Goal: Task Accomplishment & Management: Use online tool/utility

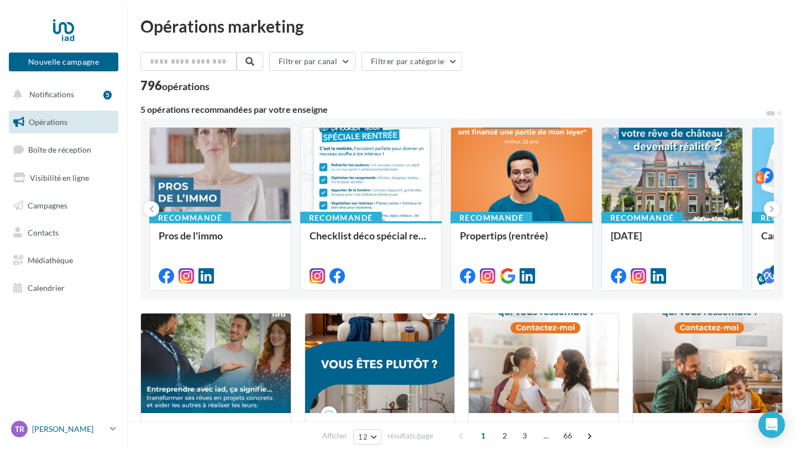
click at [108, 430] on link "TR Thibaut RAULIN thibaut.raulin@iadfrance.fr" at bounding box center [63, 429] width 109 height 21
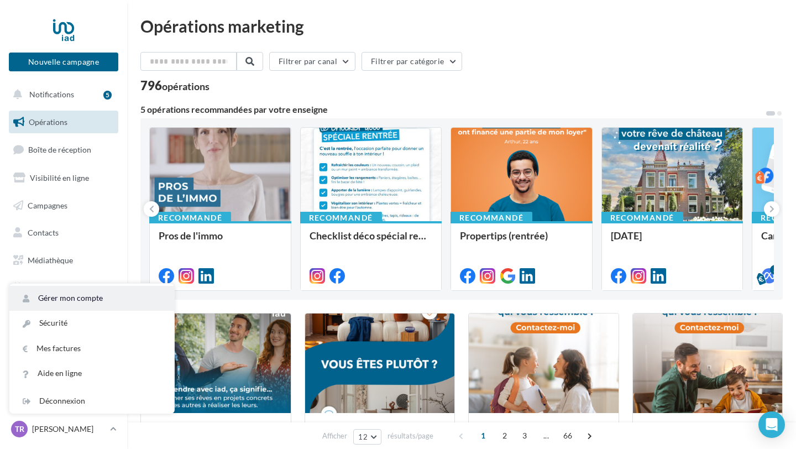
click at [85, 298] on link "Gérer mon compte" at bounding box center [91, 298] width 165 height 25
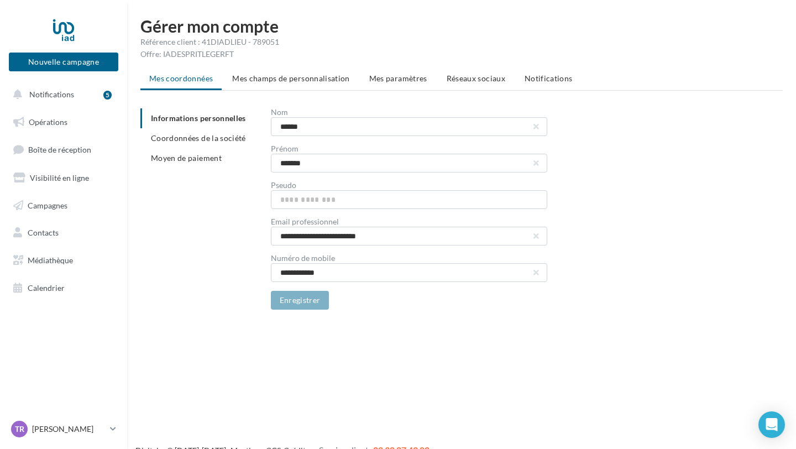
scroll to position [18, 0]
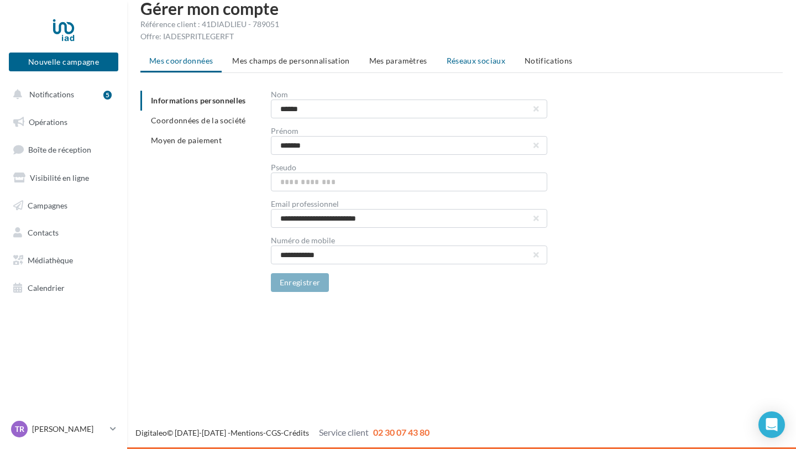
click at [497, 63] on span "Réseaux sociaux" at bounding box center [476, 60] width 59 height 9
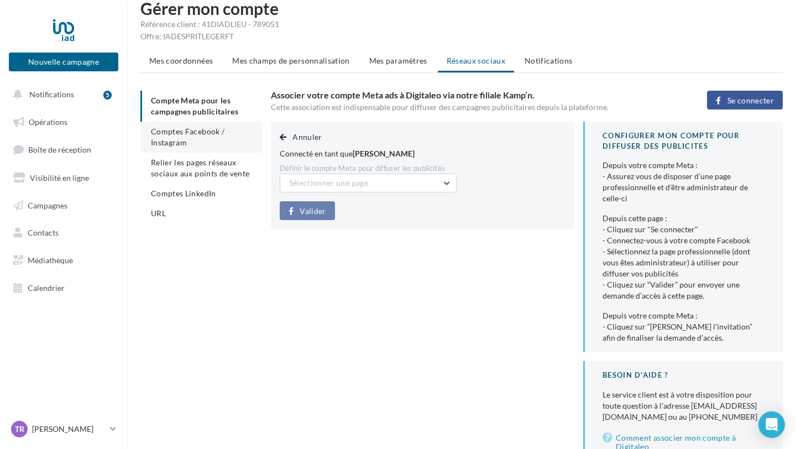
click at [163, 136] on li "Comptes Facebook / Instagram" at bounding box center [201, 137] width 122 height 31
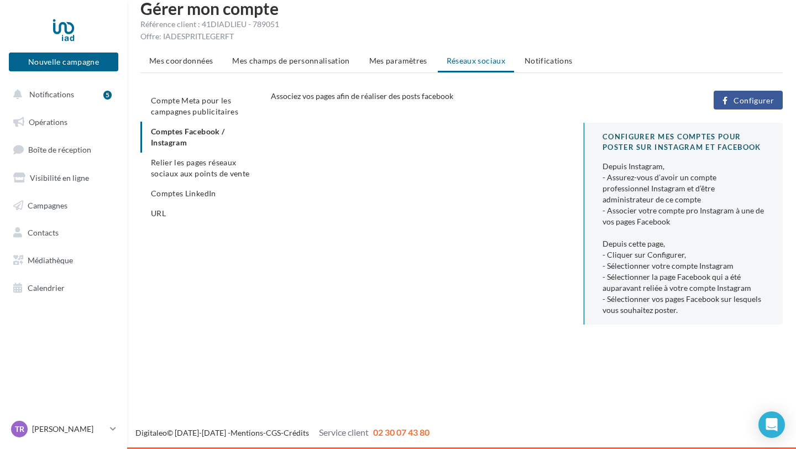
click at [743, 101] on span "Configurer" at bounding box center [754, 100] width 40 height 9
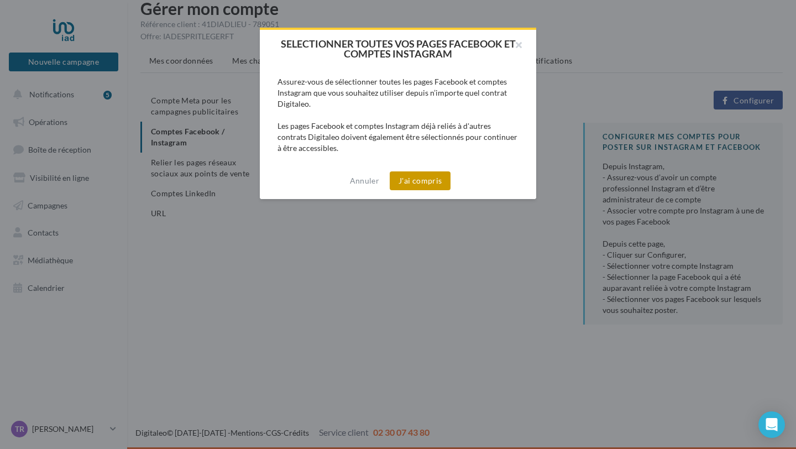
click at [401, 180] on button "J'ai compris" at bounding box center [420, 180] width 61 height 19
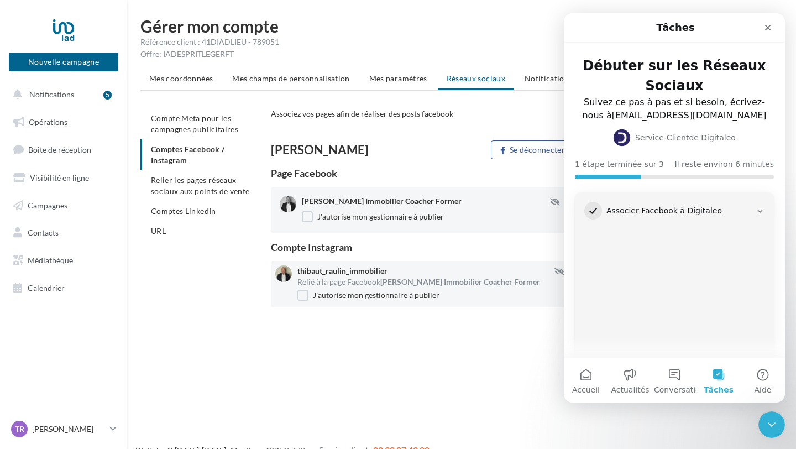
scroll to position [160, 0]
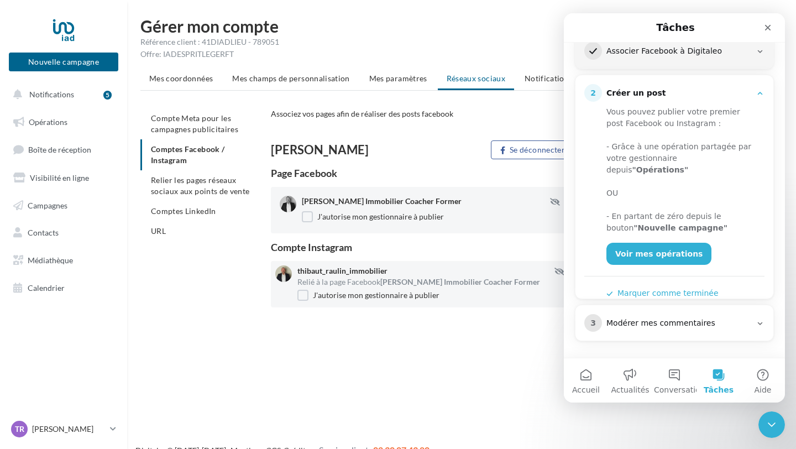
click at [188, 212] on span "Comptes LinkedIn" at bounding box center [183, 210] width 65 height 9
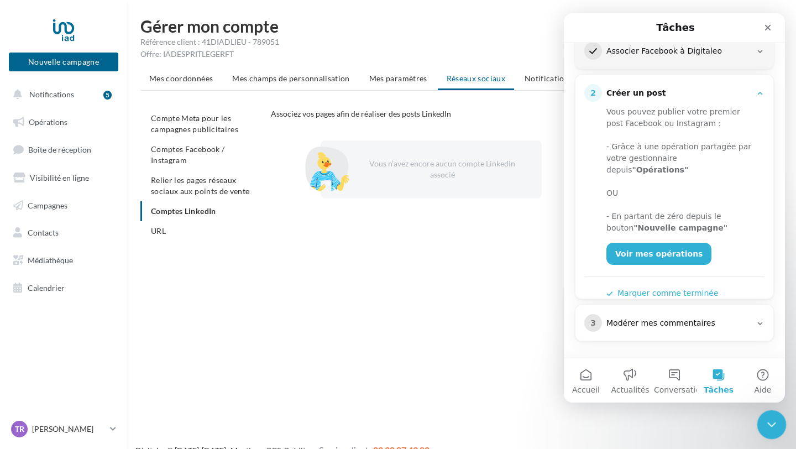
click at [775, 423] on icon "Fermer le Messenger Intercom" at bounding box center [770, 422] width 13 height 13
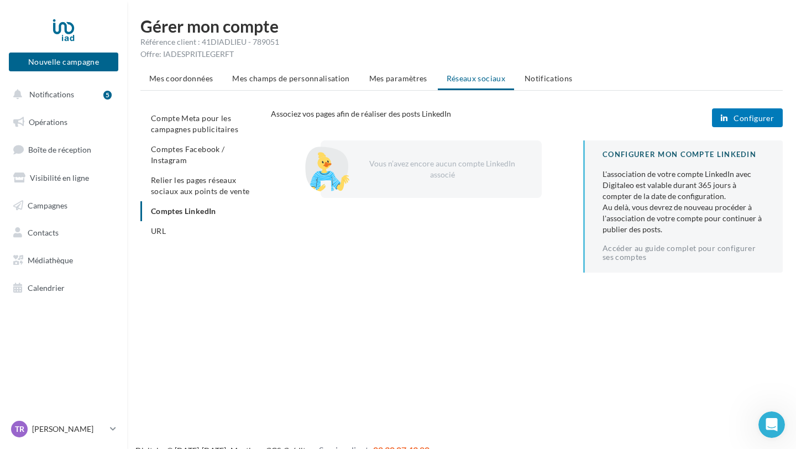
click at [742, 119] on span "Configurer" at bounding box center [754, 118] width 40 height 9
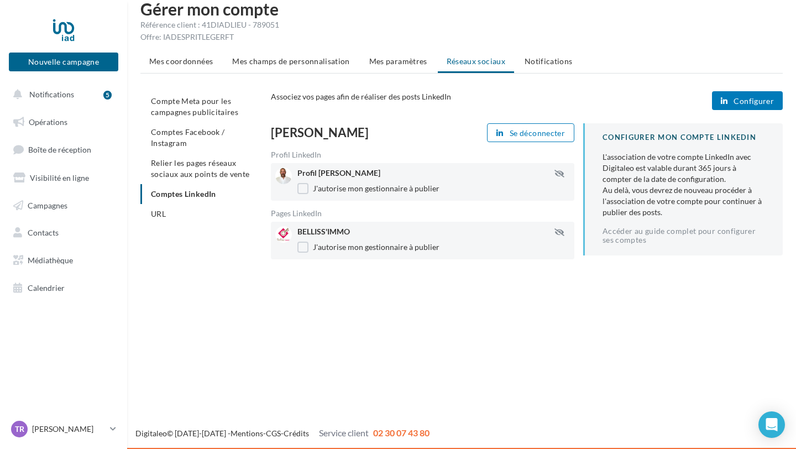
scroll to position [18, 0]
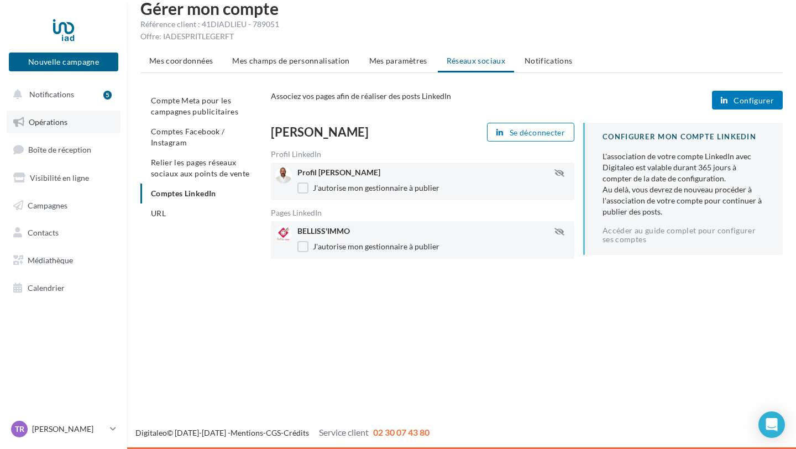
click at [50, 124] on span "Opérations" at bounding box center [48, 121] width 39 height 9
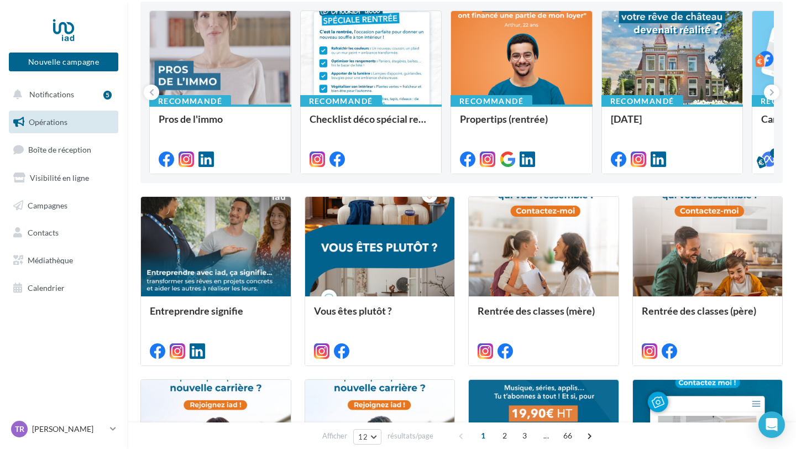
scroll to position [116, 0]
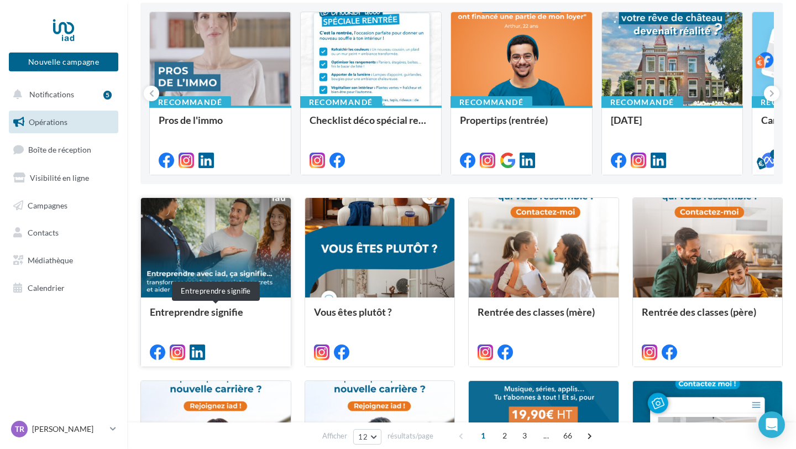
click at [226, 314] on div "Entreprendre signifie" at bounding box center [216, 317] width 132 height 22
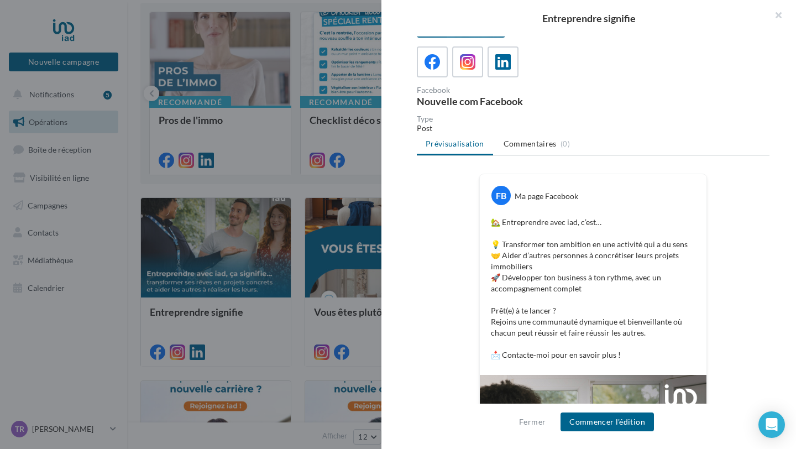
scroll to position [0, 0]
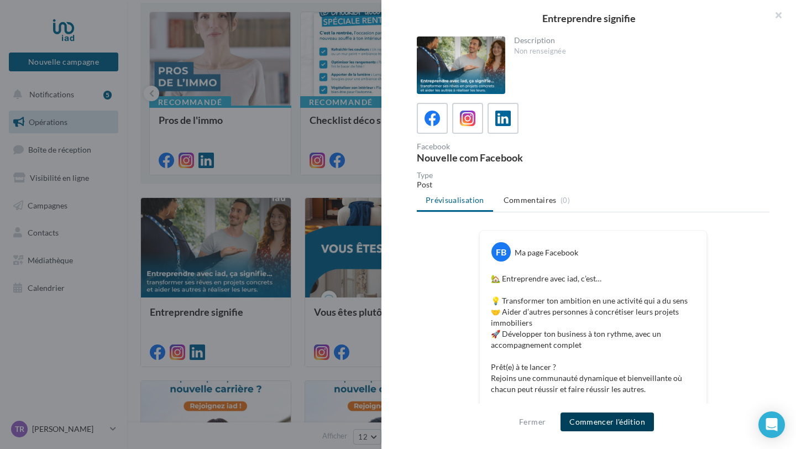
click at [614, 418] on button "Commencer l'édition" at bounding box center [607, 422] width 93 height 19
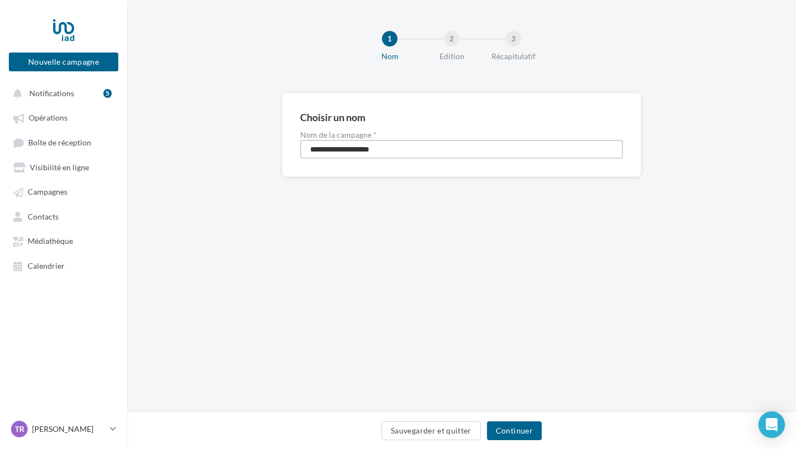
click at [418, 149] on input "**********" at bounding box center [461, 149] width 323 height 19
type input "**********"
click at [515, 432] on button "Continuer" at bounding box center [514, 430] width 55 height 19
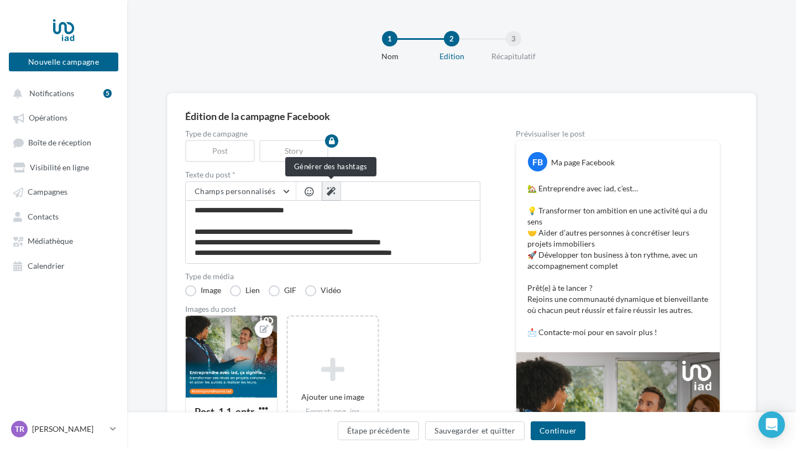
click at [335, 191] on icon at bounding box center [331, 191] width 9 height 9
type textarea "**********"
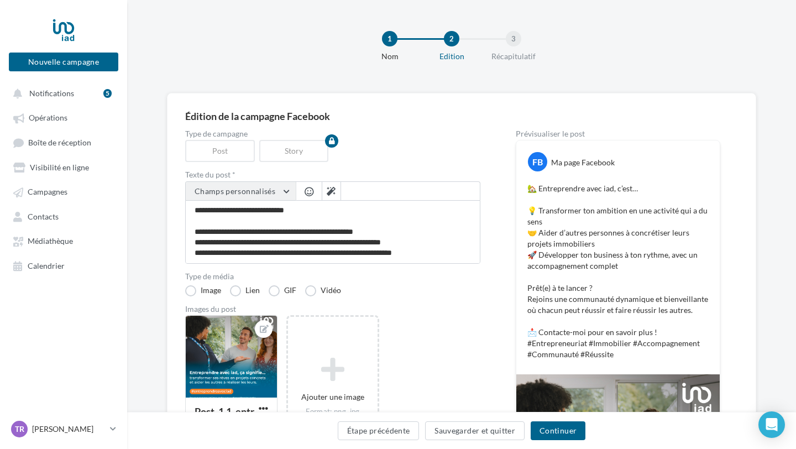
click at [287, 190] on button "Champs personnalisés" at bounding box center [241, 191] width 110 height 19
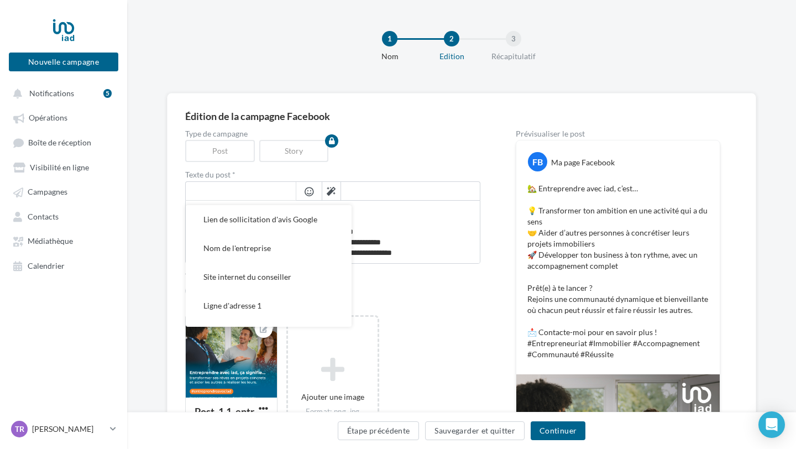
click at [628, 272] on p "🏡 Entreprendre avec iad, c’est… 💡 Transformer ton ambition en une activité qui …" at bounding box center [618, 271] width 181 height 177
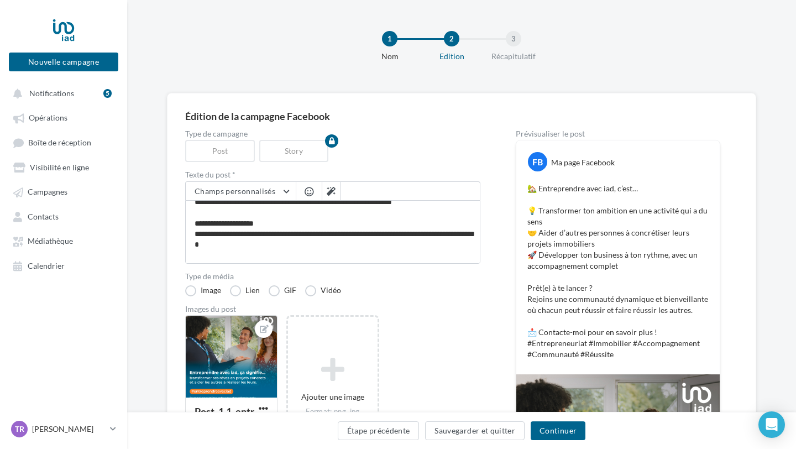
scroll to position [74, 0]
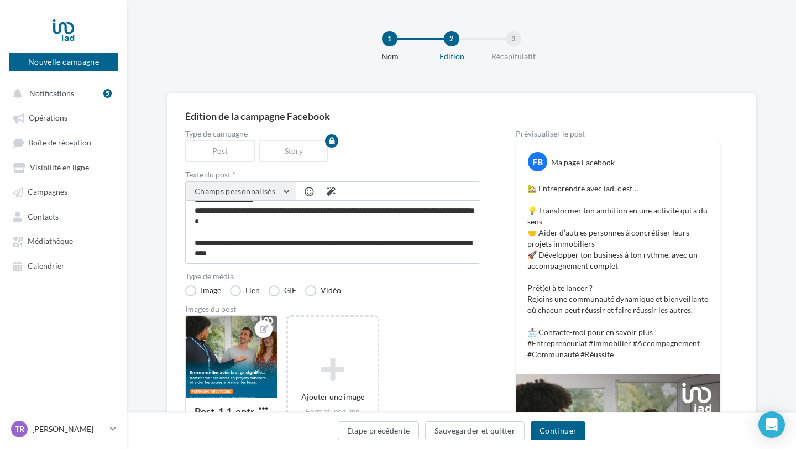
click at [236, 193] on span "Champs personnalisés" at bounding box center [235, 190] width 81 height 9
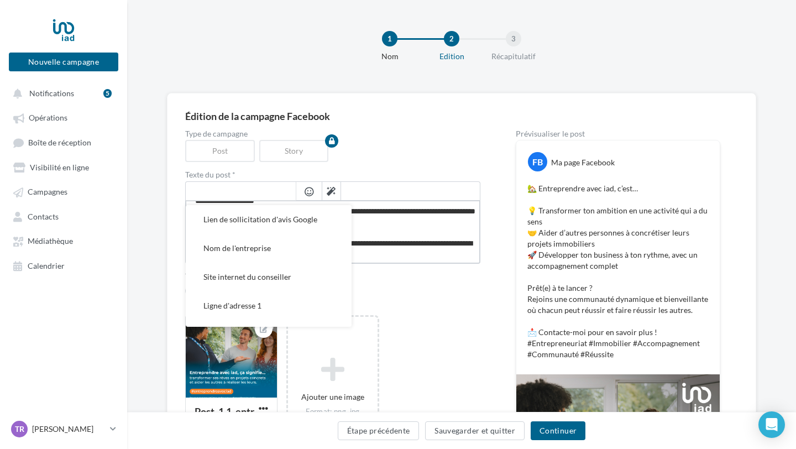
click at [427, 244] on textarea "**********" at bounding box center [332, 232] width 295 height 64
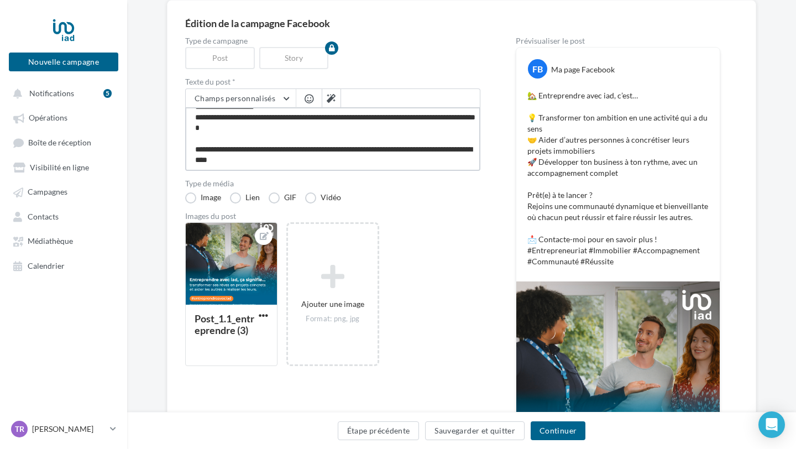
scroll to position [88, 0]
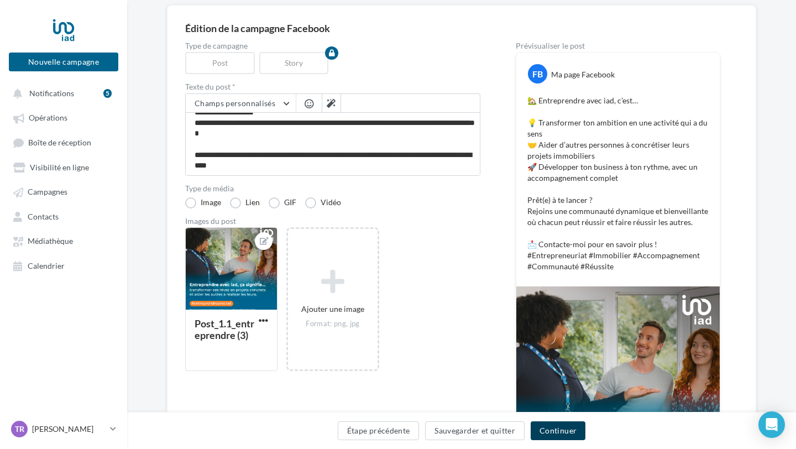
click at [561, 423] on button "Continuer" at bounding box center [558, 430] width 55 height 19
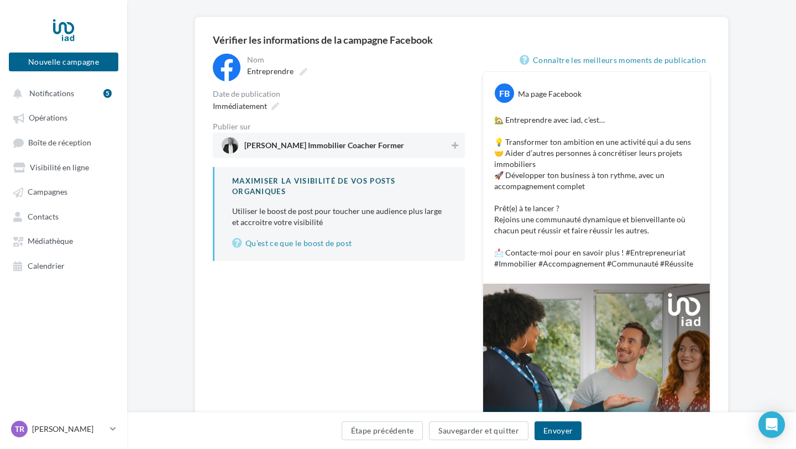
scroll to position [77, 0]
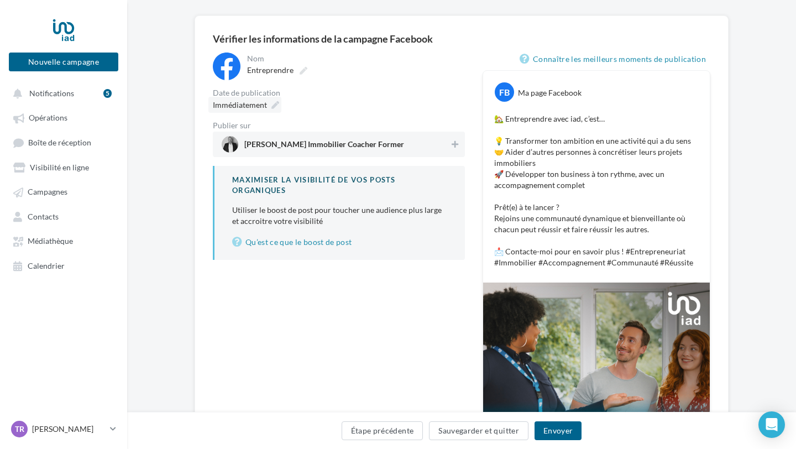
click at [256, 106] on span "Immédiatement" at bounding box center [240, 104] width 54 height 9
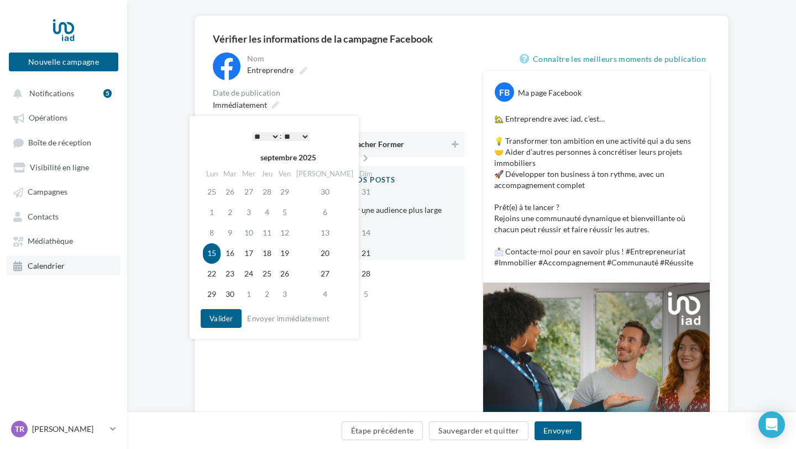
click at [47, 265] on span "Calendrier" at bounding box center [46, 265] width 37 height 9
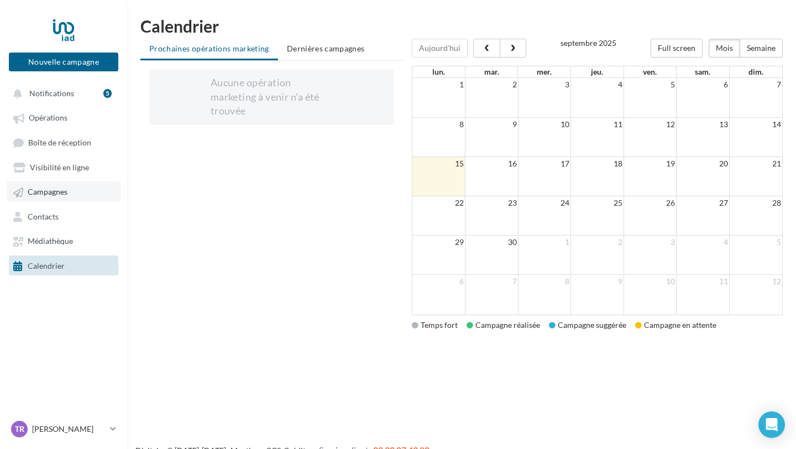
click at [33, 193] on span "Campagnes" at bounding box center [48, 191] width 40 height 9
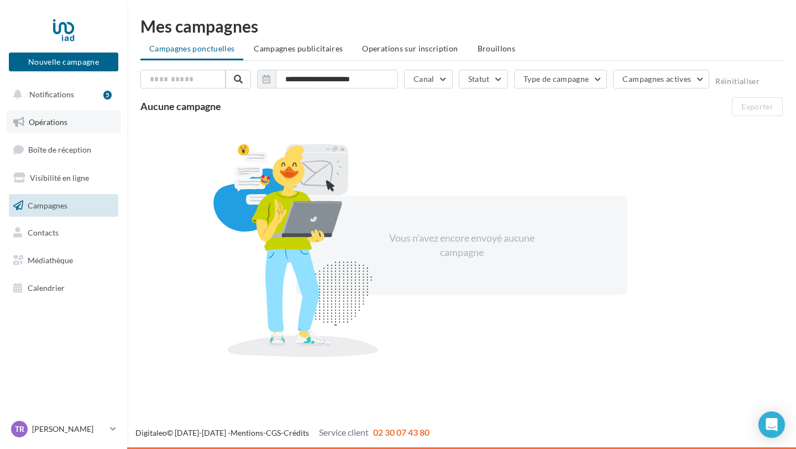
click at [71, 122] on link "Opérations" at bounding box center [64, 122] width 114 height 23
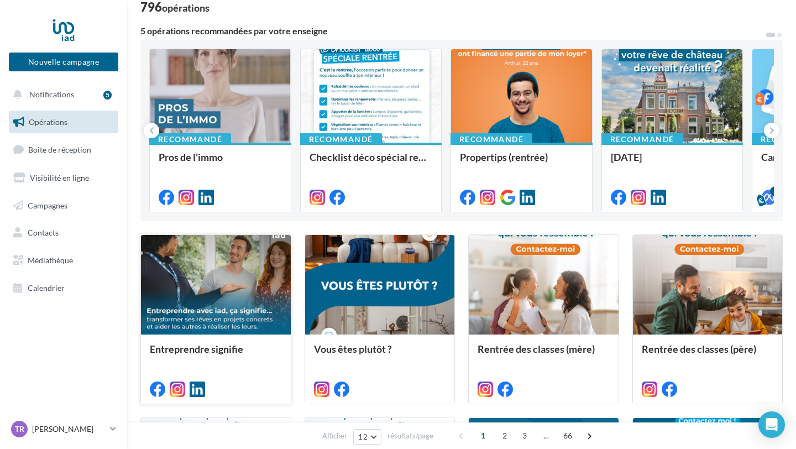
scroll to position [80, 0]
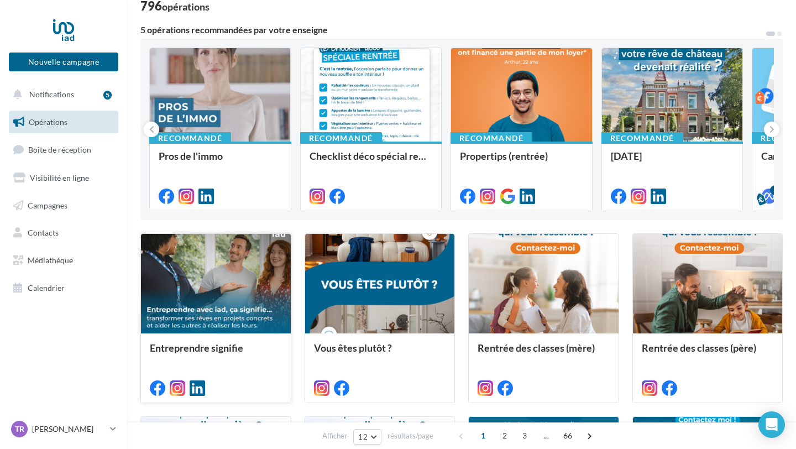
click at [216, 308] on div at bounding box center [216, 284] width 150 height 101
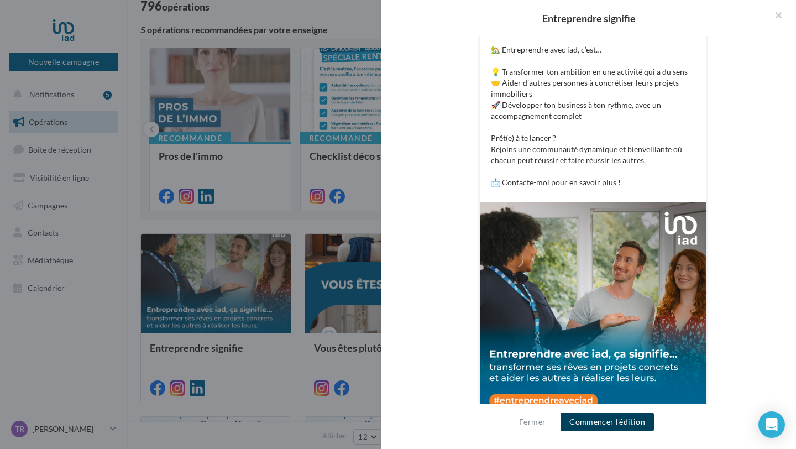
scroll to position [230, 0]
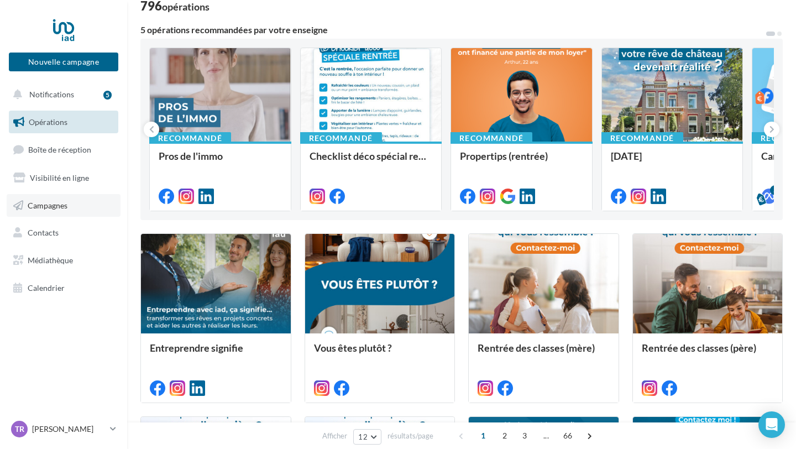
click at [42, 208] on span "Campagnes" at bounding box center [48, 204] width 40 height 9
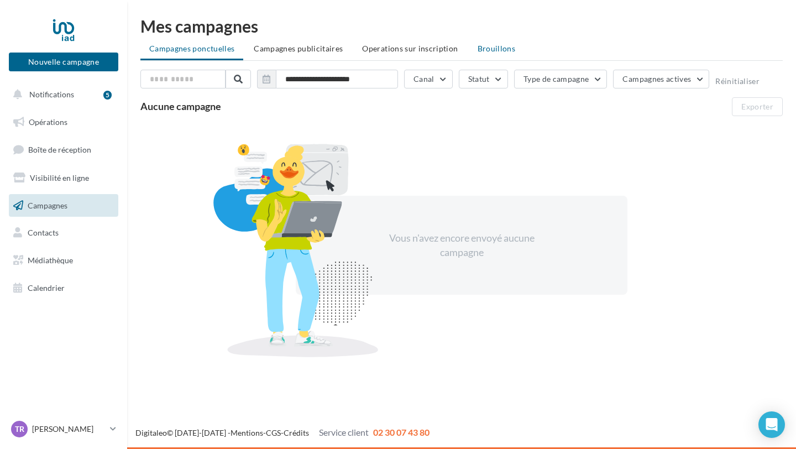
click at [486, 48] on span "Brouillons" at bounding box center [497, 48] width 38 height 9
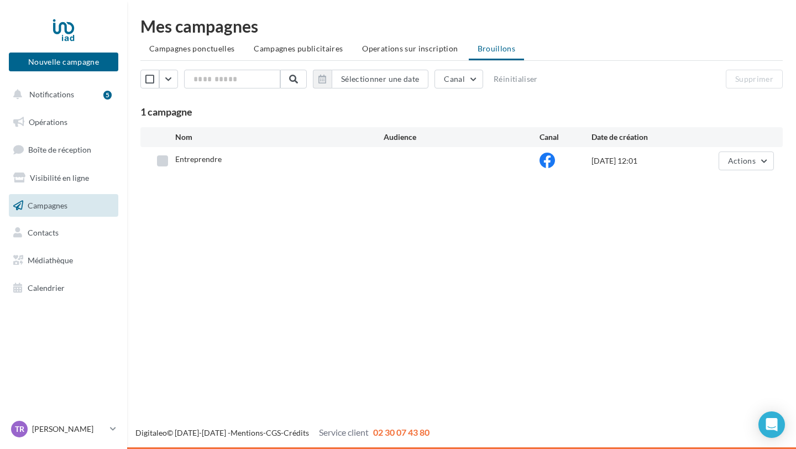
click at [164, 162] on label at bounding box center [162, 160] width 11 height 11
click at [764, 163] on button "Actions" at bounding box center [746, 161] width 55 height 19
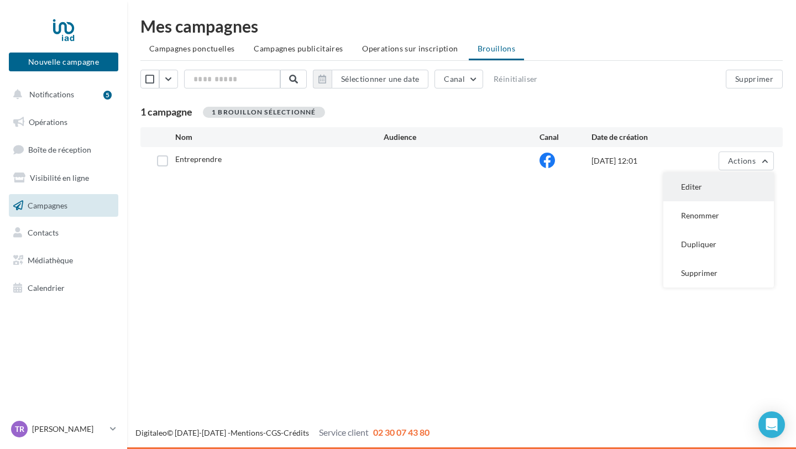
click at [711, 190] on button "Editer" at bounding box center [719, 187] width 111 height 29
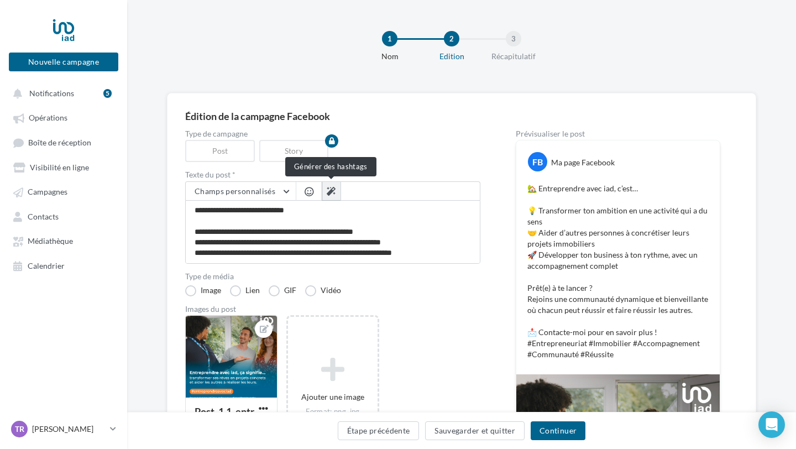
click at [333, 192] on icon at bounding box center [331, 191] width 9 height 9
type textarea "**********"
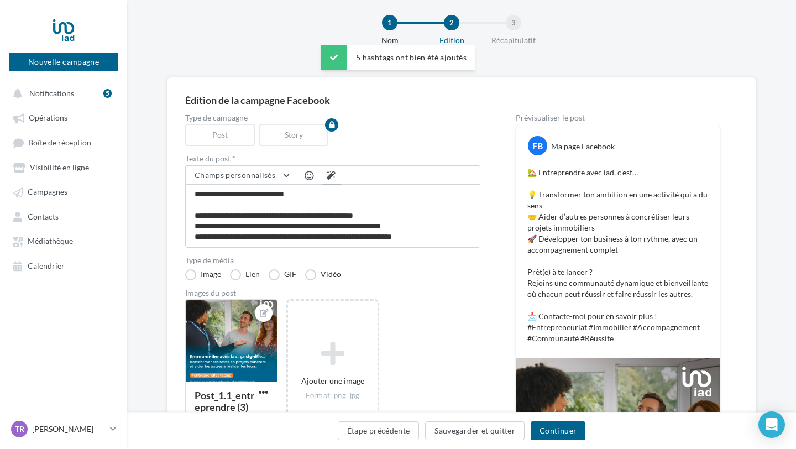
scroll to position [18, 0]
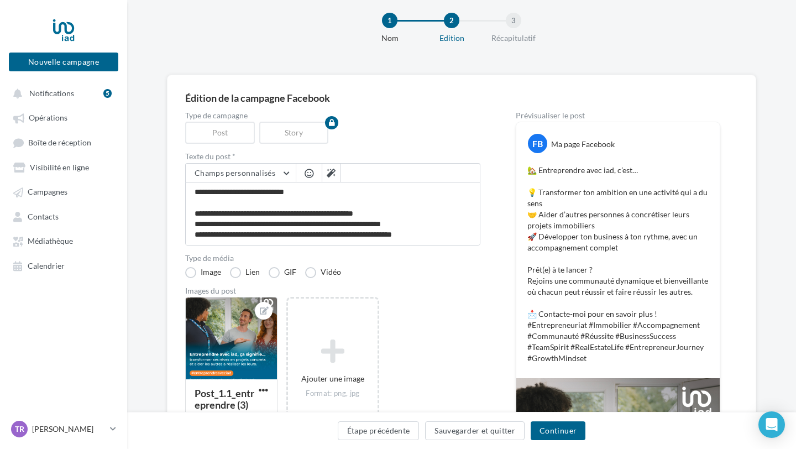
click at [567, 315] on p "🏡 Entreprendre avec iad, c’est… 💡 Transformer ton ambition en une activité qui …" at bounding box center [618, 264] width 181 height 199
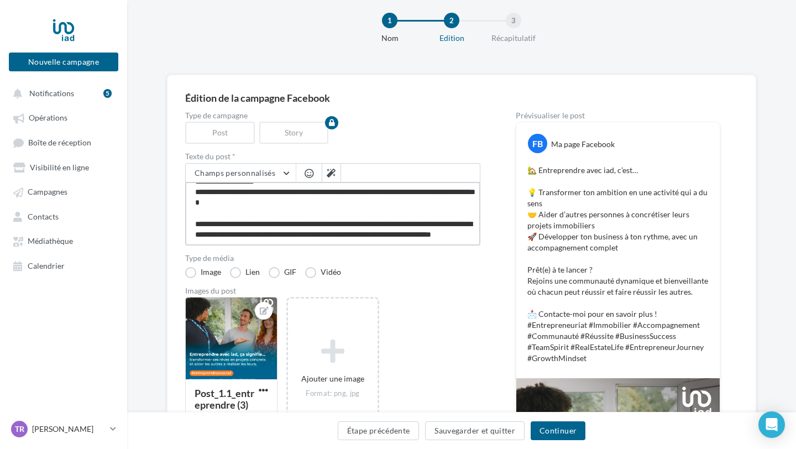
scroll to position [85, 0]
click at [234, 216] on textarea "**********" at bounding box center [332, 214] width 295 height 64
click at [566, 430] on button "Continuer" at bounding box center [558, 430] width 55 height 19
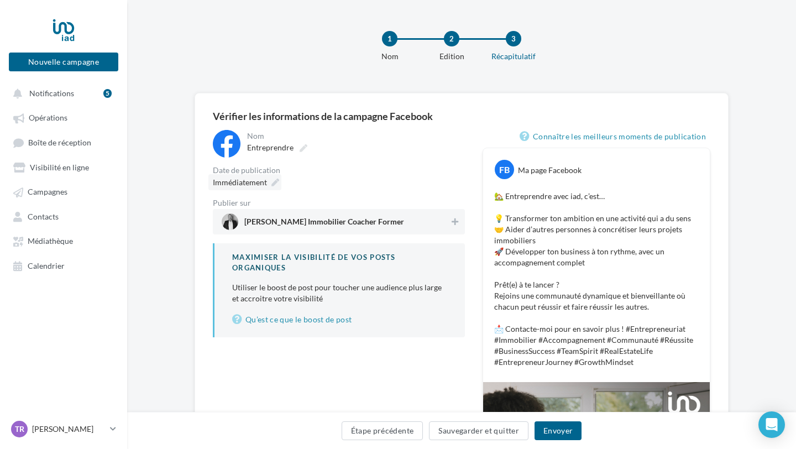
click at [273, 181] on icon at bounding box center [276, 183] width 8 height 8
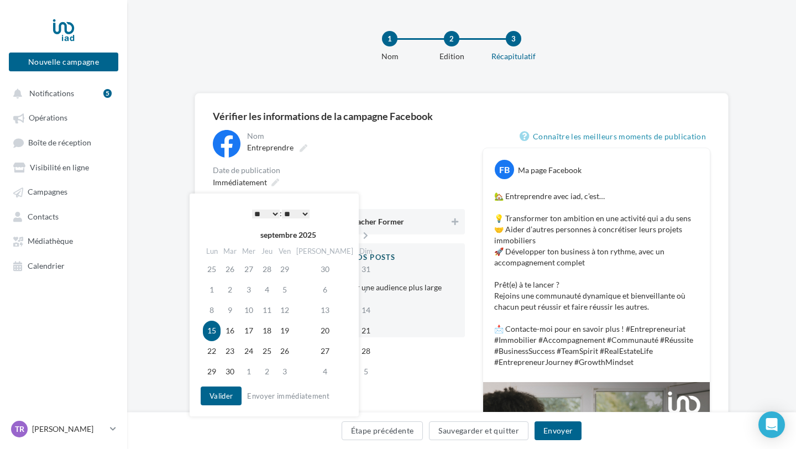
click at [275, 213] on select "* * * * * * * * * * ** ** ** ** ** ** ** ** ** ** ** ** ** **" at bounding box center [266, 214] width 28 height 9
click at [217, 396] on button "Valider" at bounding box center [221, 396] width 41 height 19
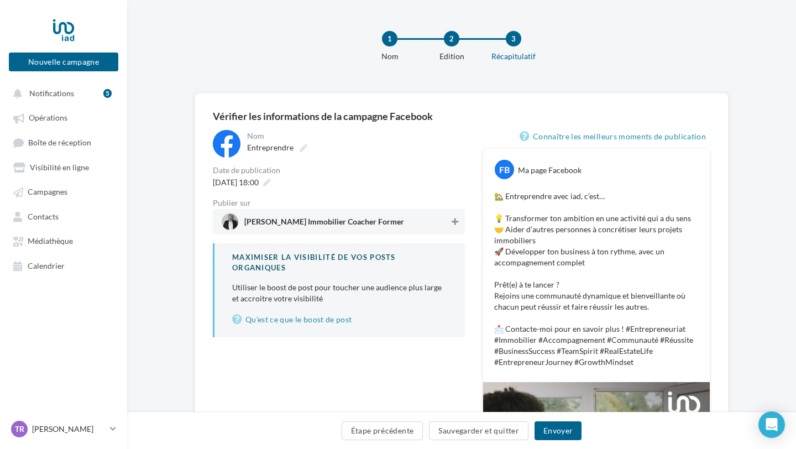
click at [455, 222] on icon at bounding box center [455, 222] width 7 height 8
click at [563, 429] on button "Envoyer" at bounding box center [558, 430] width 47 height 19
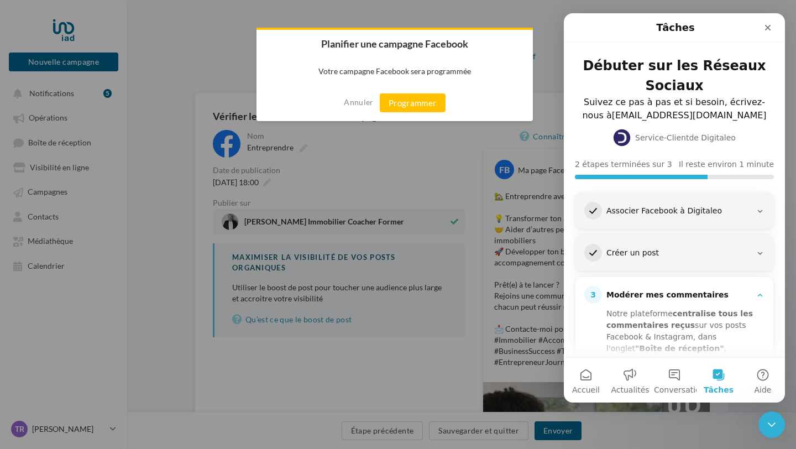
scroll to position [137, 0]
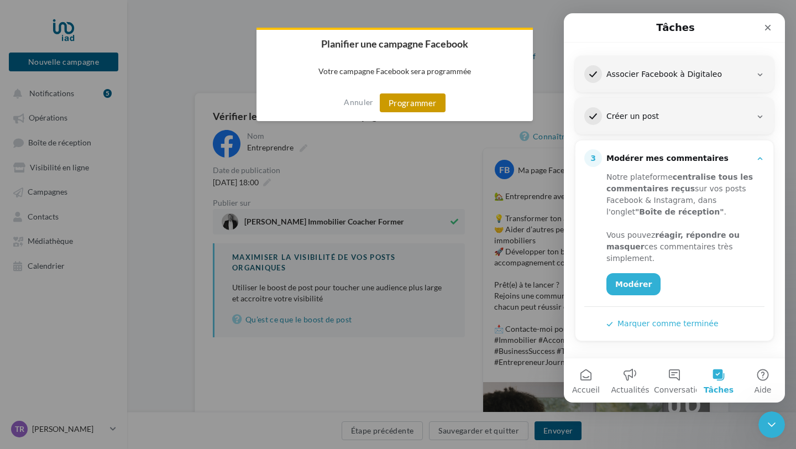
click at [401, 103] on button "Programmer" at bounding box center [413, 102] width 66 height 19
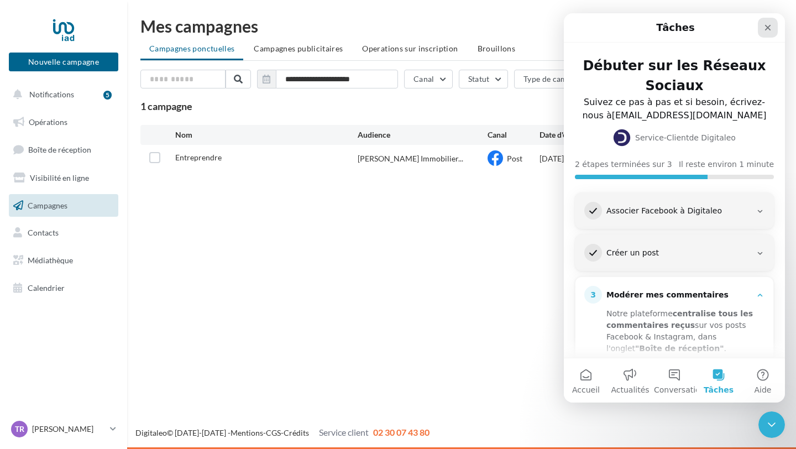
click at [768, 30] on icon "Fermer" at bounding box center [768, 27] width 9 height 9
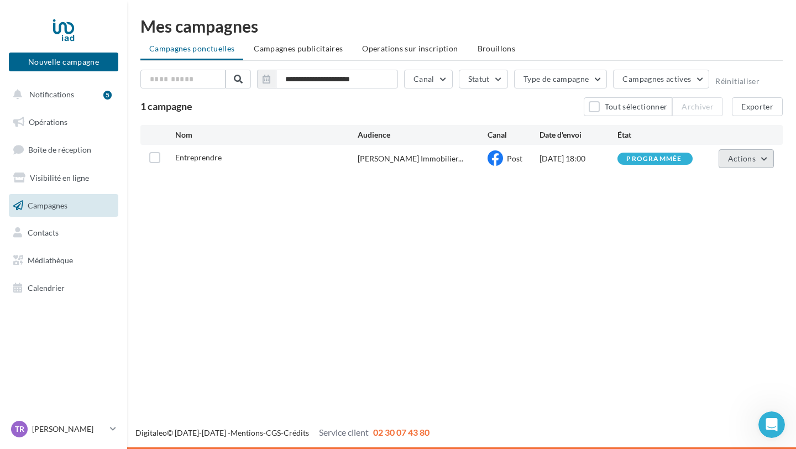
click at [769, 156] on button "Actions" at bounding box center [746, 158] width 55 height 19
click at [52, 126] on span "Opérations" at bounding box center [48, 121] width 39 height 9
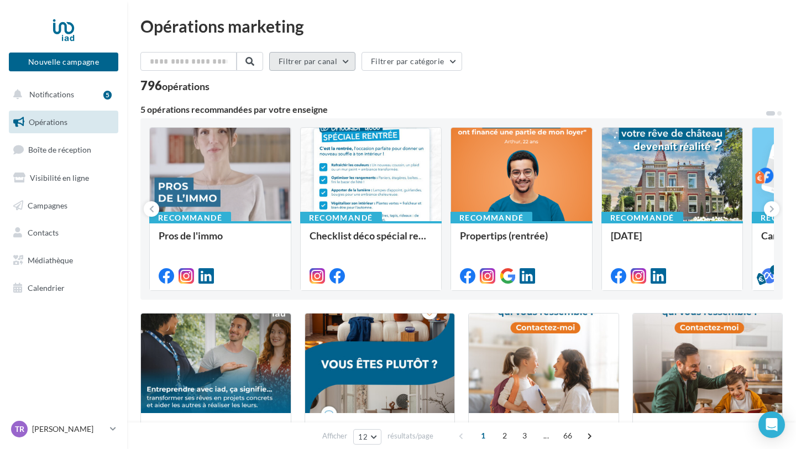
click at [349, 64] on button "Filtrer par canal" at bounding box center [312, 61] width 86 height 19
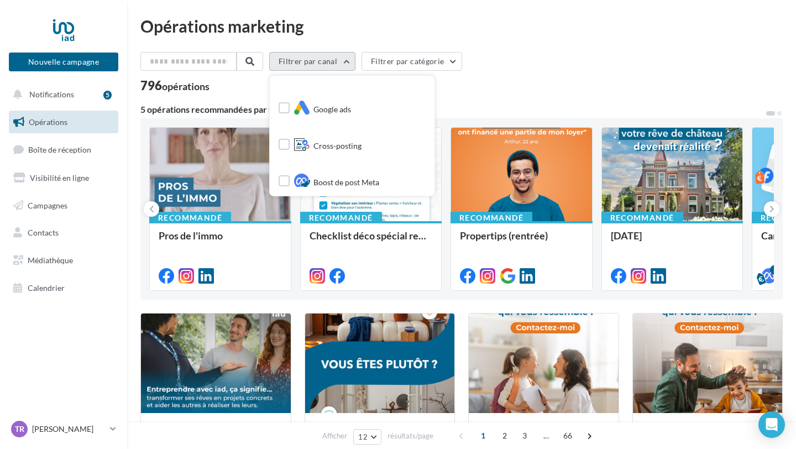
scroll to position [220, 0]
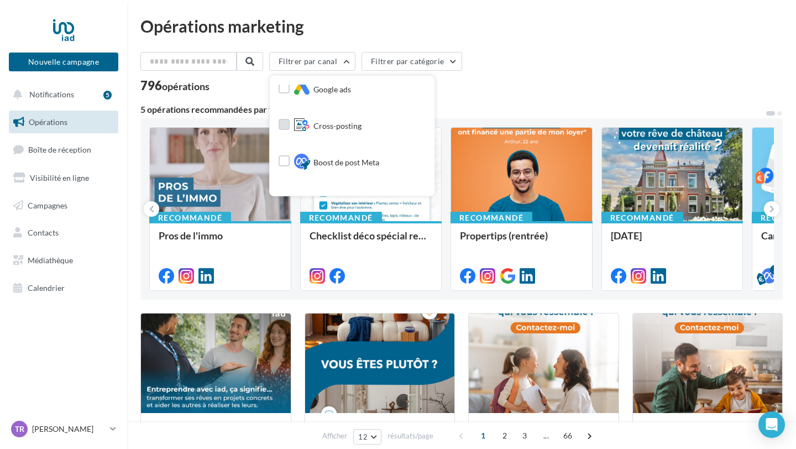
click at [289, 124] on label at bounding box center [284, 124] width 11 height 11
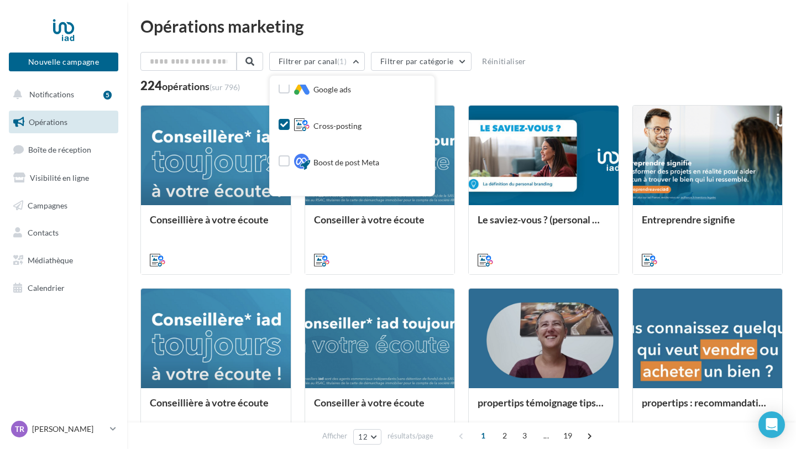
click at [288, 124] on icon at bounding box center [284, 125] width 8 height 8
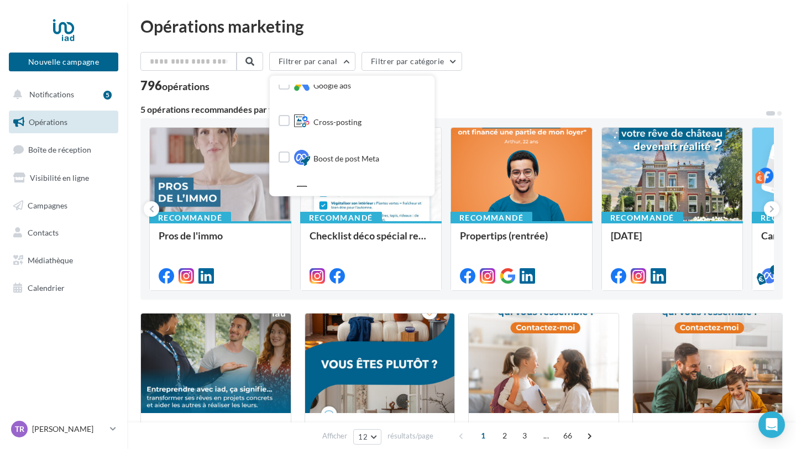
scroll to position [225, 0]
click at [66, 61] on button "Nouvelle campagne" at bounding box center [63, 62] width 109 height 19
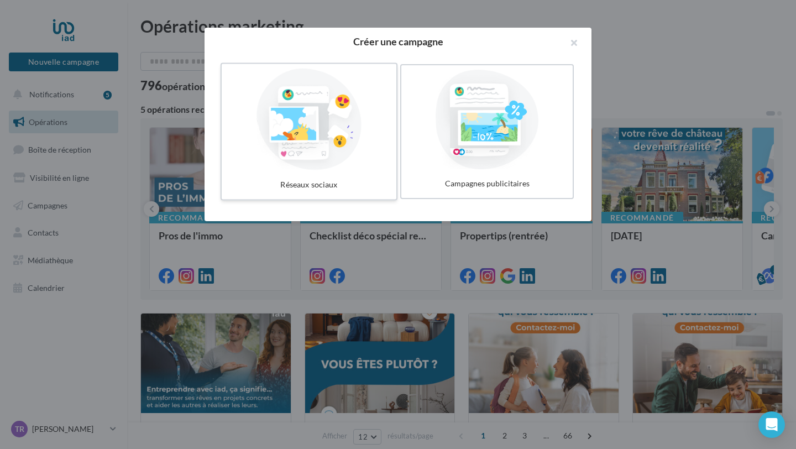
click at [330, 129] on div at bounding box center [309, 120] width 166 height 102
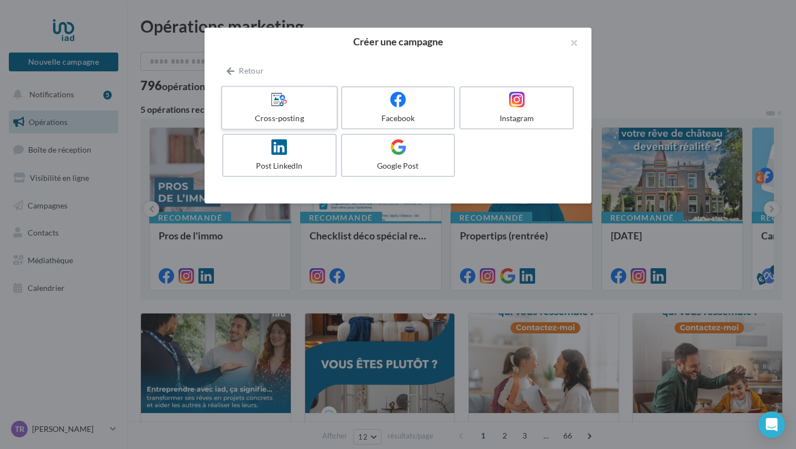
click at [309, 119] on div "Cross-posting" at bounding box center [279, 118] width 105 height 11
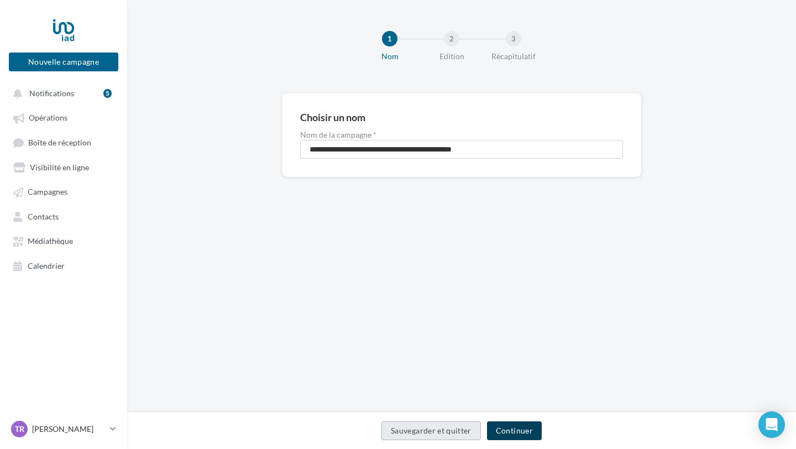
drag, startPoint x: 527, startPoint y: 434, endPoint x: 516, endPoint y: 423, distance: 15.3
click at [527, 434] on button "Continuer" at bounding box center [514, 430] width 55 height 19
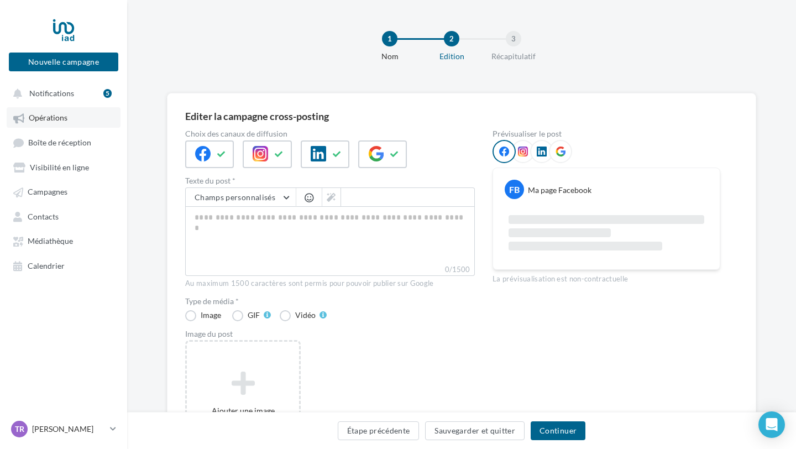
click at [74, 122] on link "Opérations" at bounding box center [64, 117] width 114 height 20
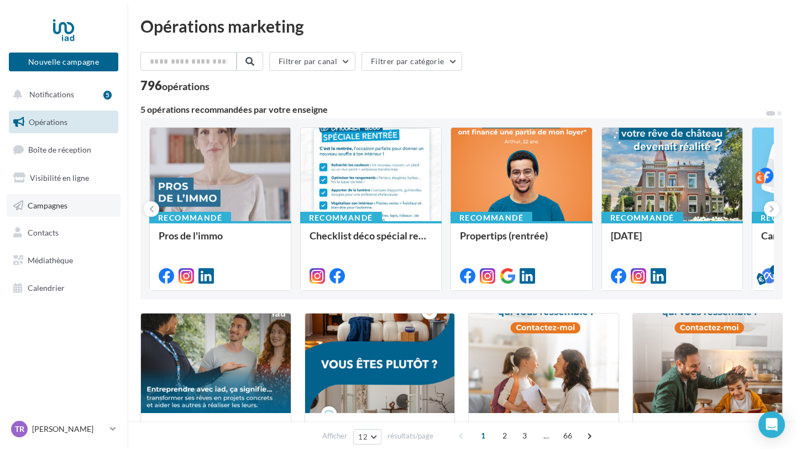
click at [64, 208] on span "Campagnes" at bounding box center [48, 204] width 40 height 9
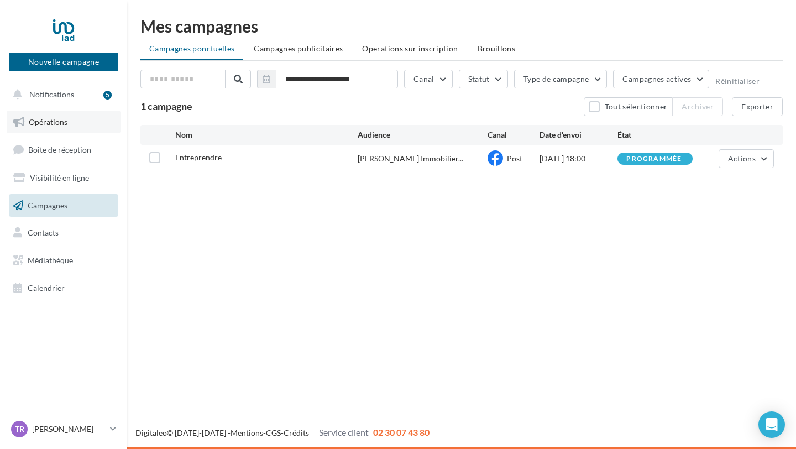
click at [58, 123] on span "Opérations" at bounding box center [48, 121] width 39 height 9
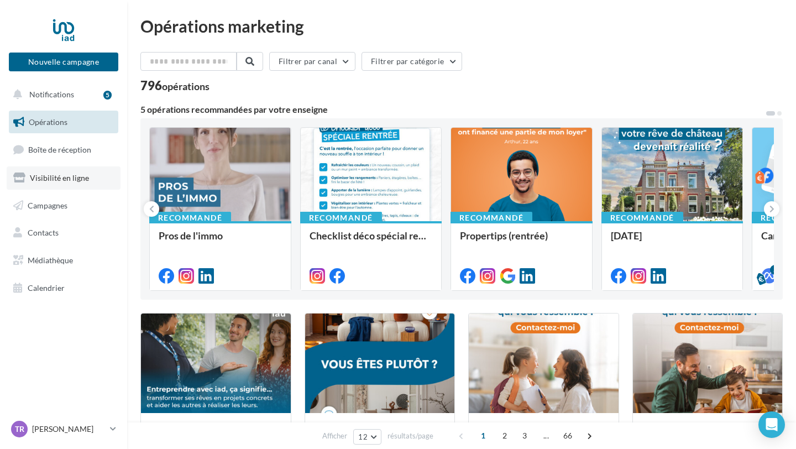
click at [87, 181] on link "Visibilité en ligne" at bounding box center [64, 177] width 114 height 23
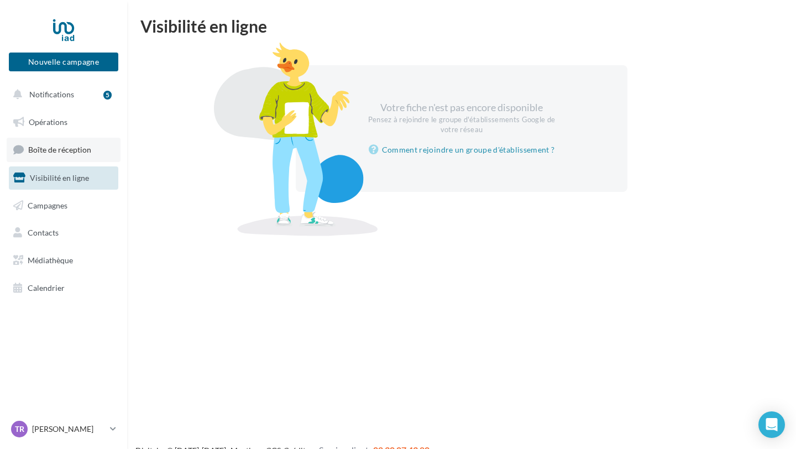
click at [45, 148] on span "Boîte de réception" at bounding box center [59, 149] width 63 height 9
